Goal: Check status: Check status

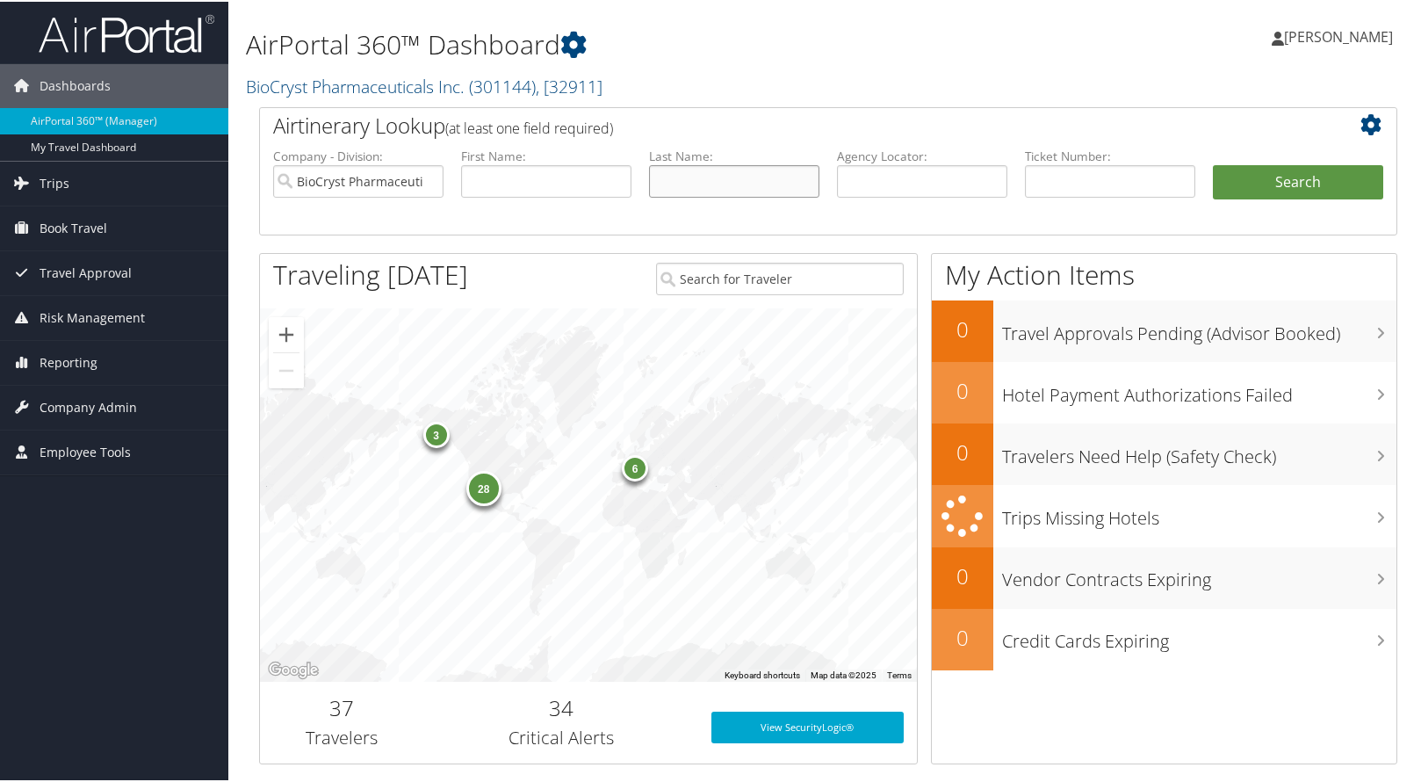
click at [713, 187] on input "text" at bounding box center [734, 179] width 170 height 33
type input "[PERSON_NAME]"
click at [1213, 163] on button "Search" at bounding box center [1298, 180] width 170 height 35
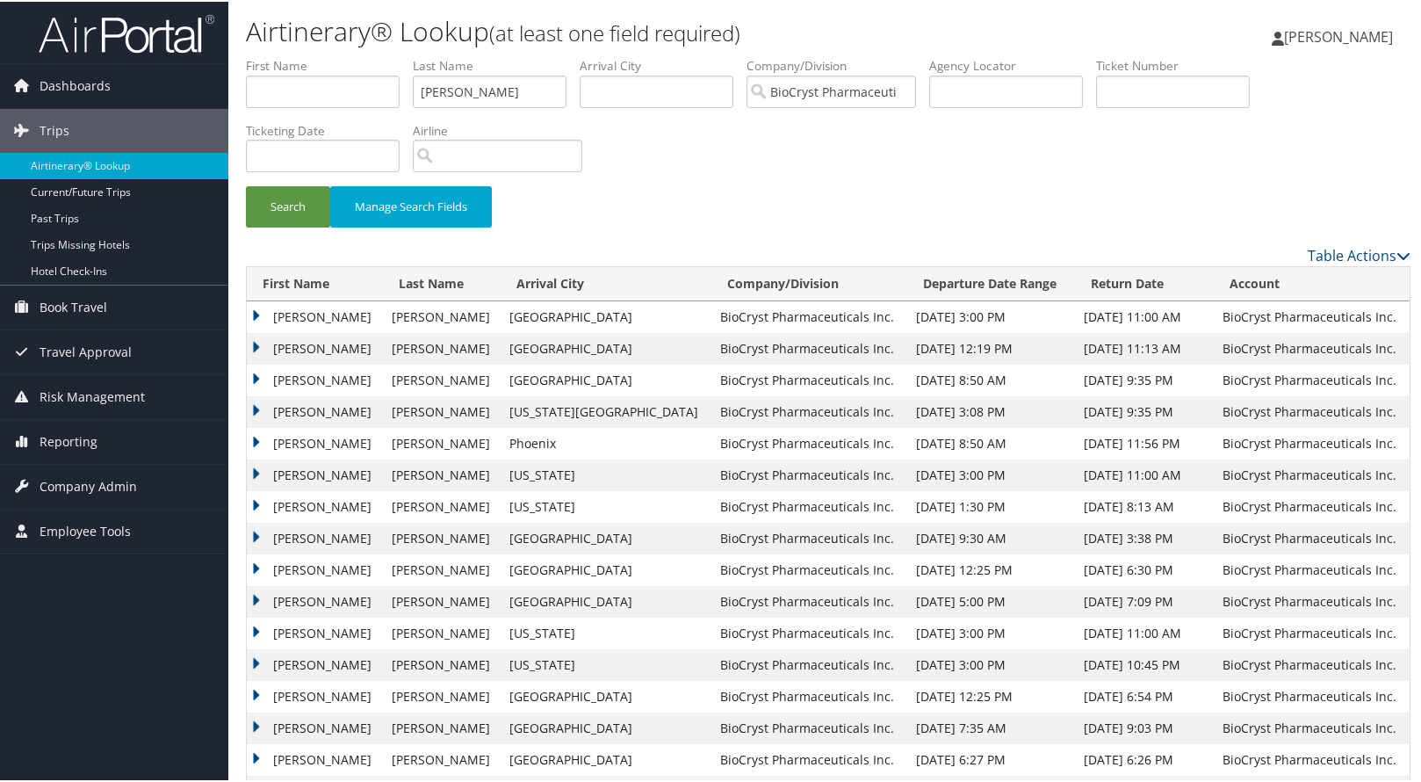
click at [250, 468] on td "[PERSON_NAME]" at bounding box center [315, 474] width 136 height 32
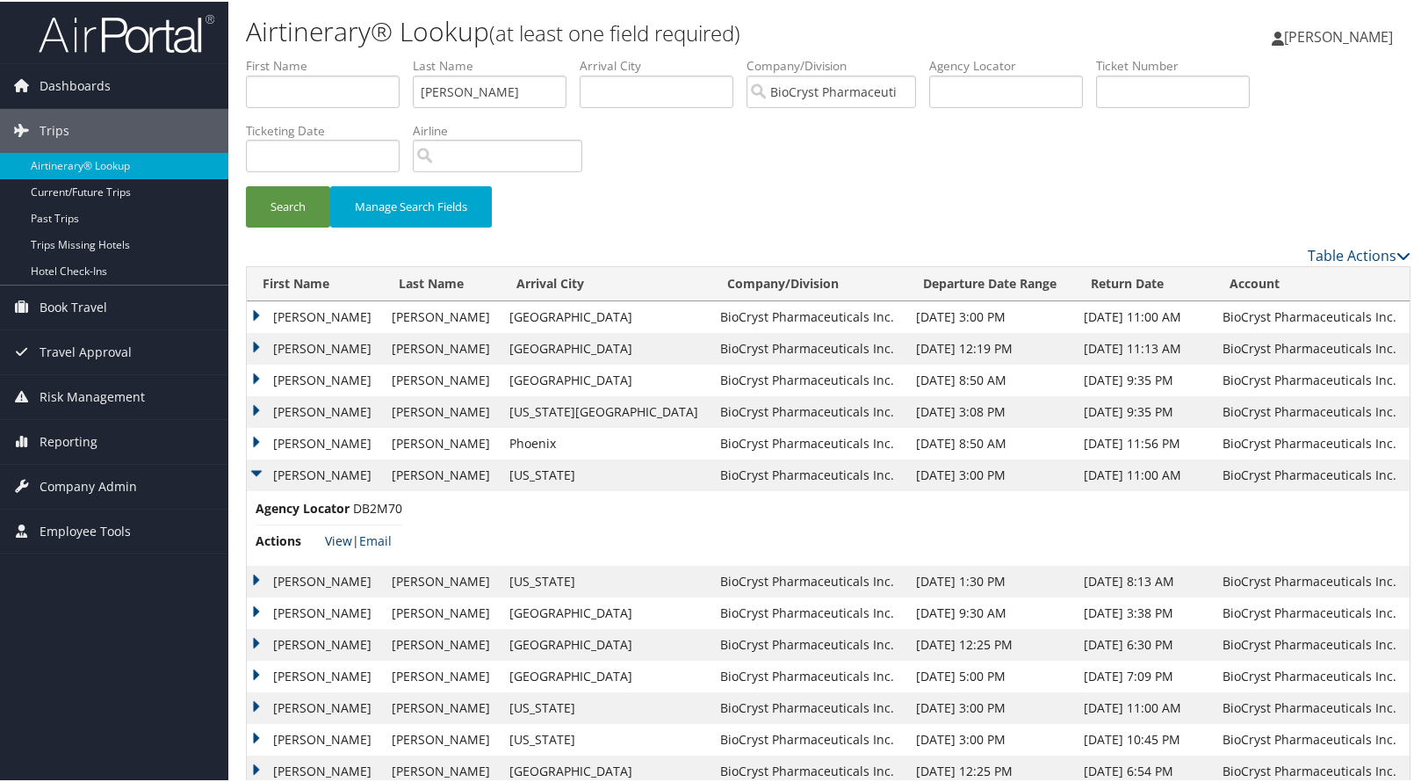
click at [332, 539] on link "View" at bounding box center [338, 539] width 27 height 17
click at [259, 577] on td "[PERSON_NAME]" at bounding box center [315, 580] width 136 height 32
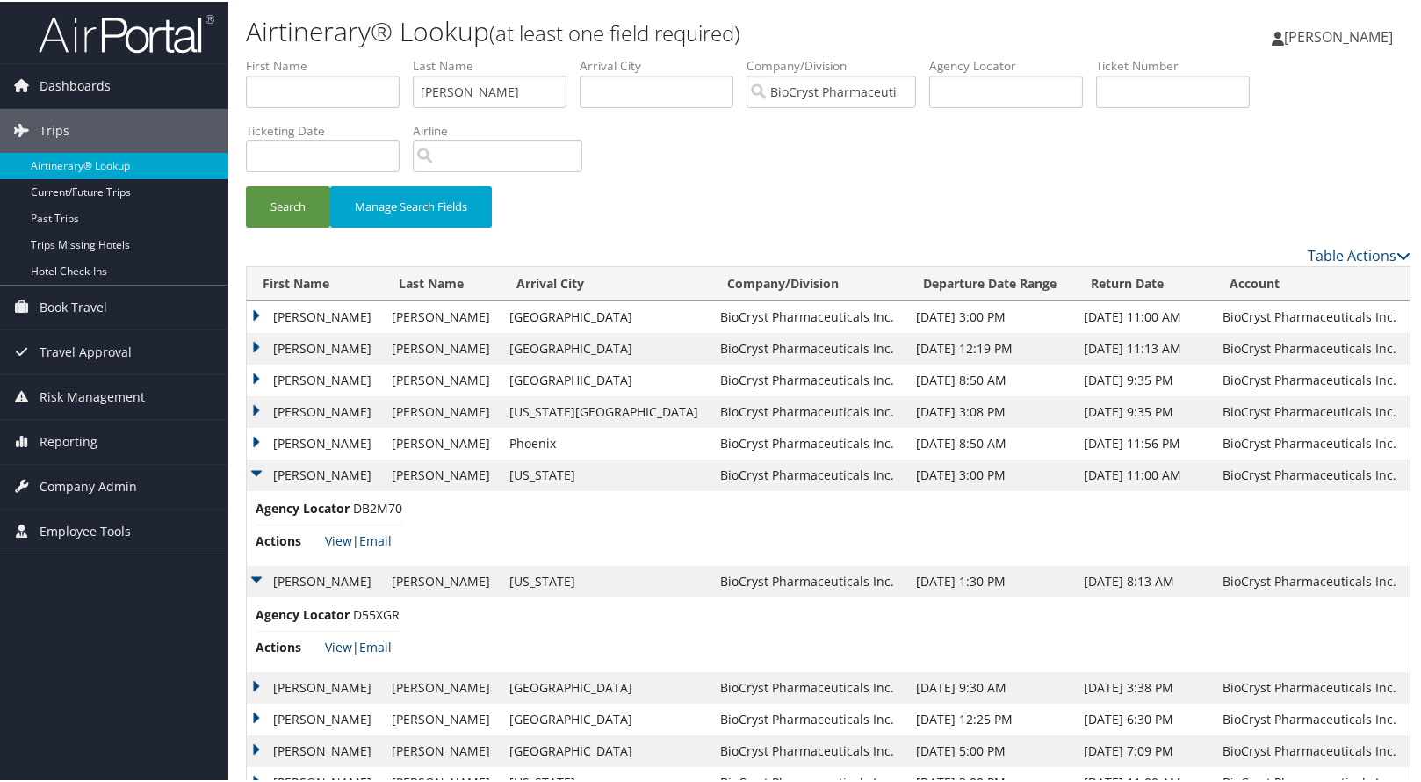
click at [334, 644] on link "View" at bounding box center [338, 645] width 27 height 17
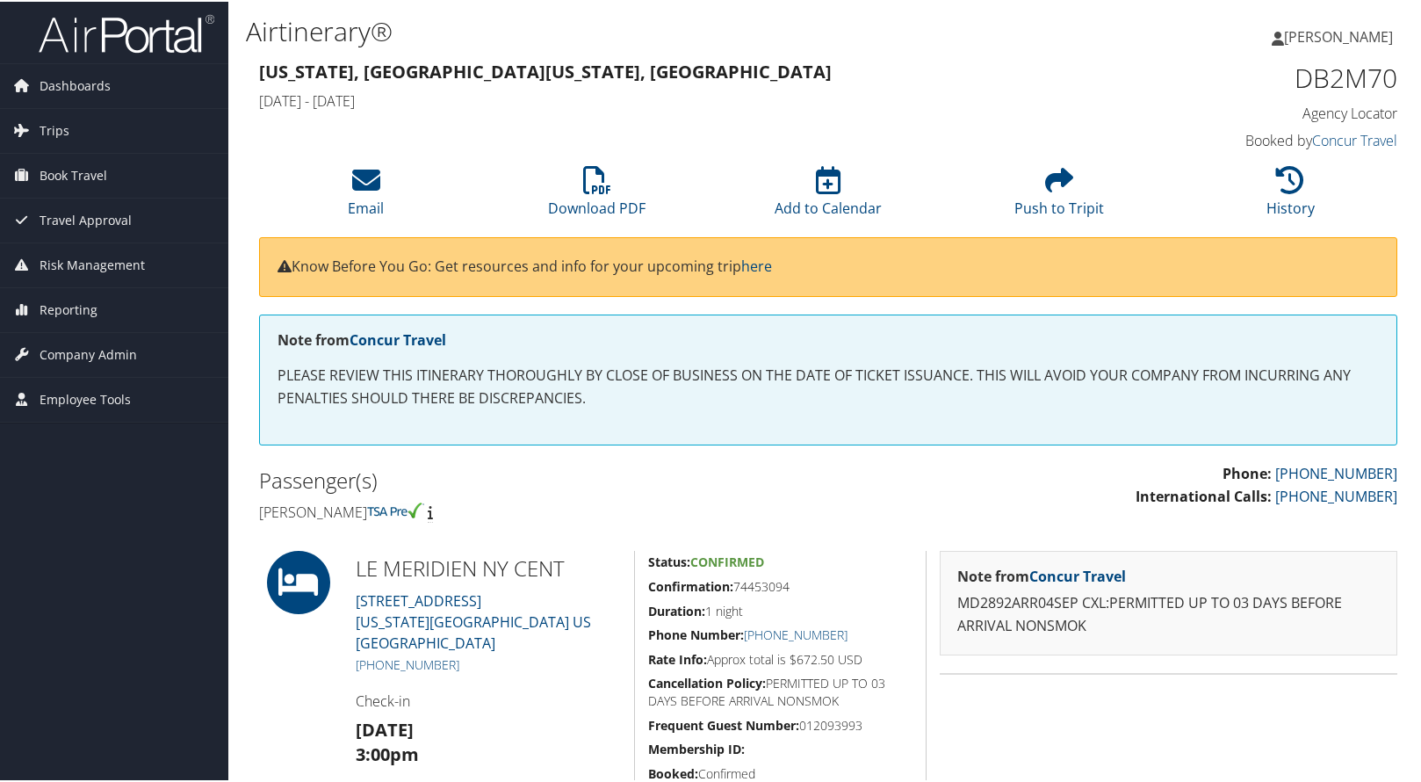
scroll to position [176, 0]
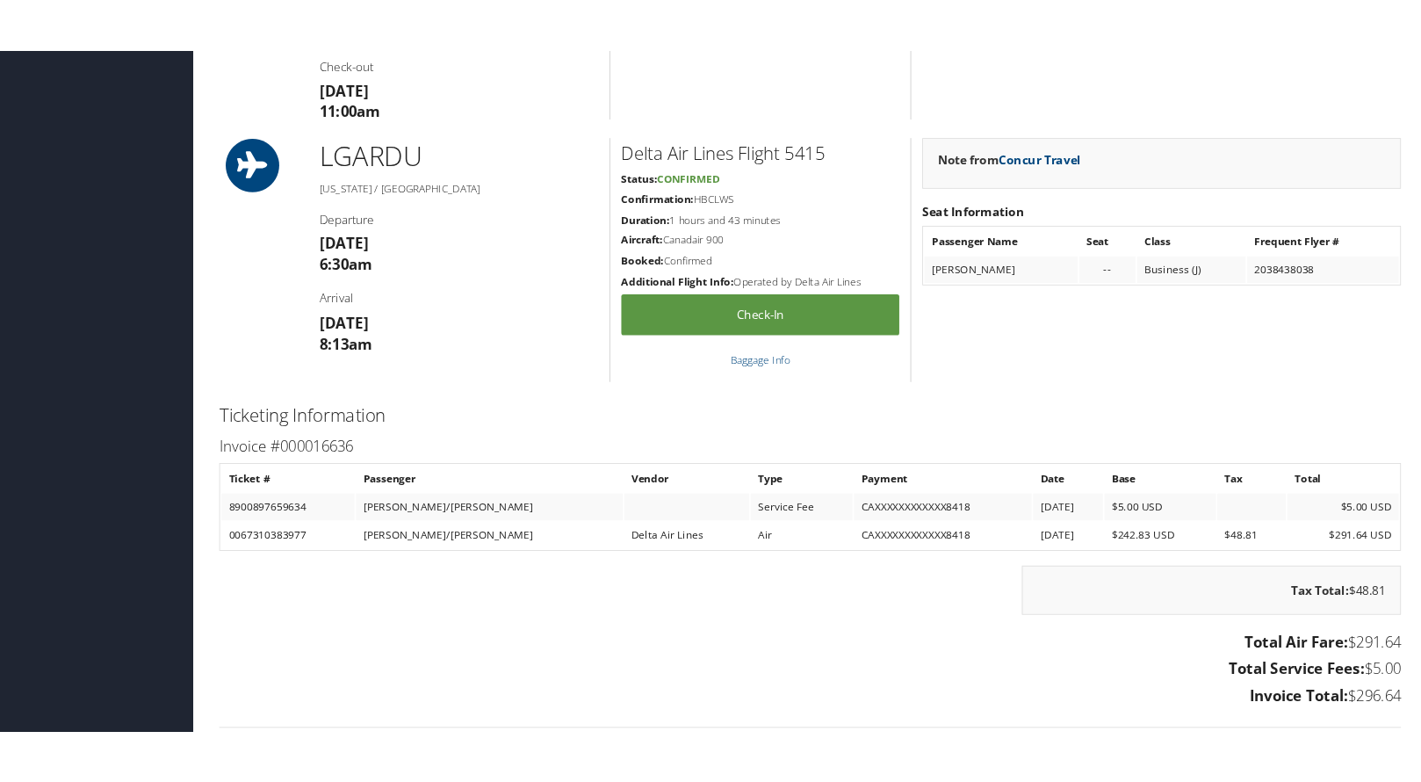
scroll to position [1142, 0]
